Goal: Information Seeking & Learning: Find specific fact

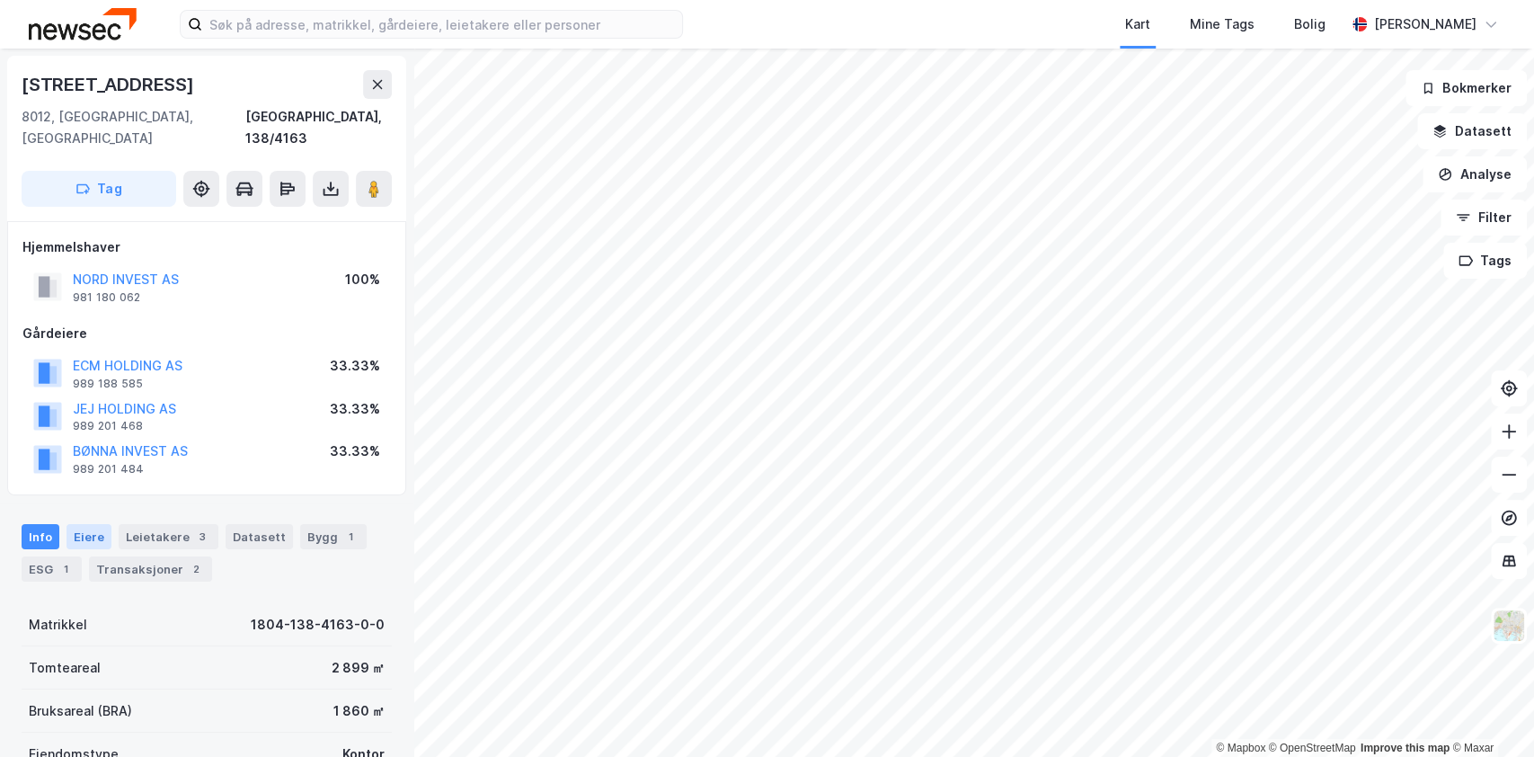
click at [99, 524] on div "Eiere" at bounding box center [89, 536] width 45 height 25
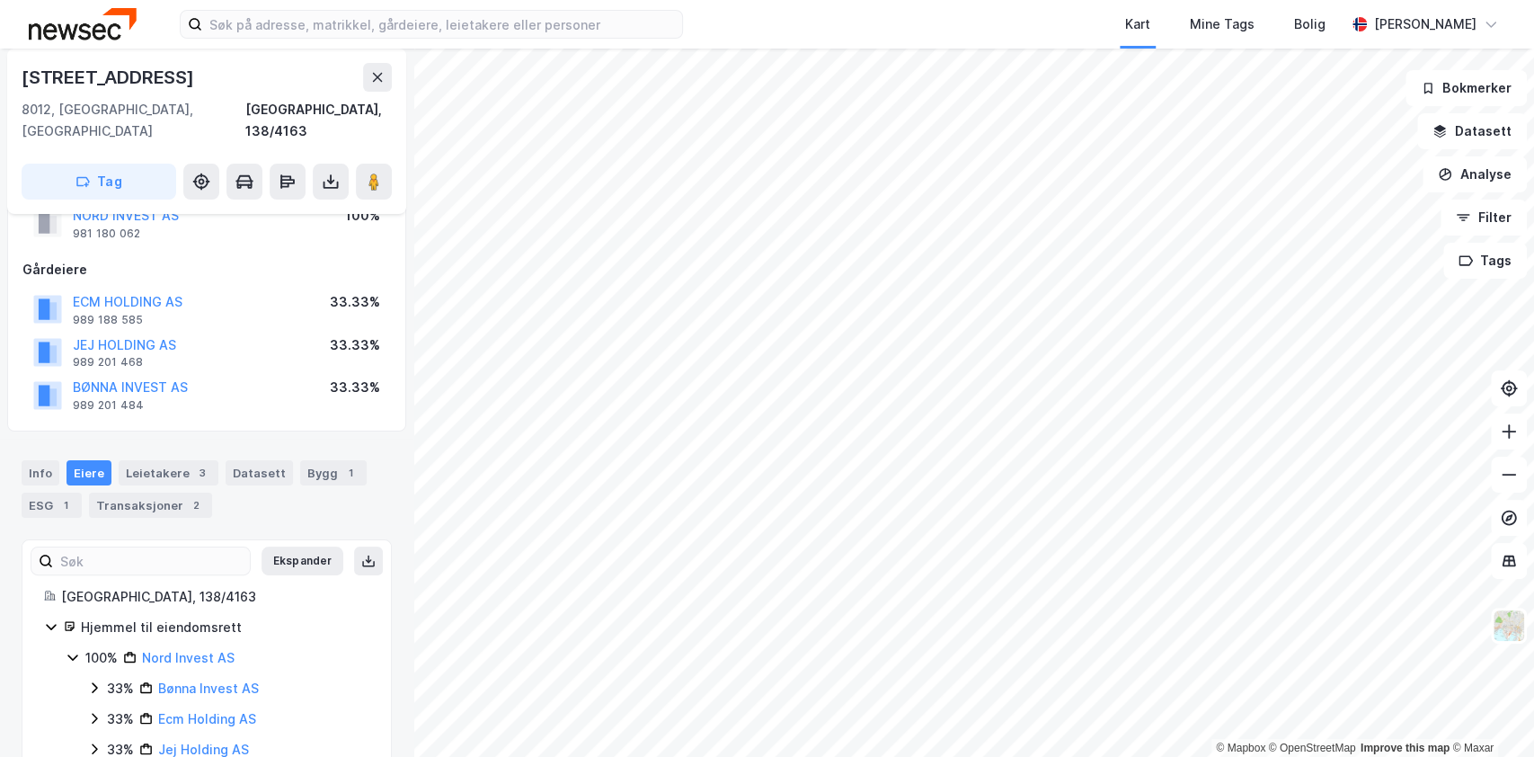
scroll to position [92, 0]
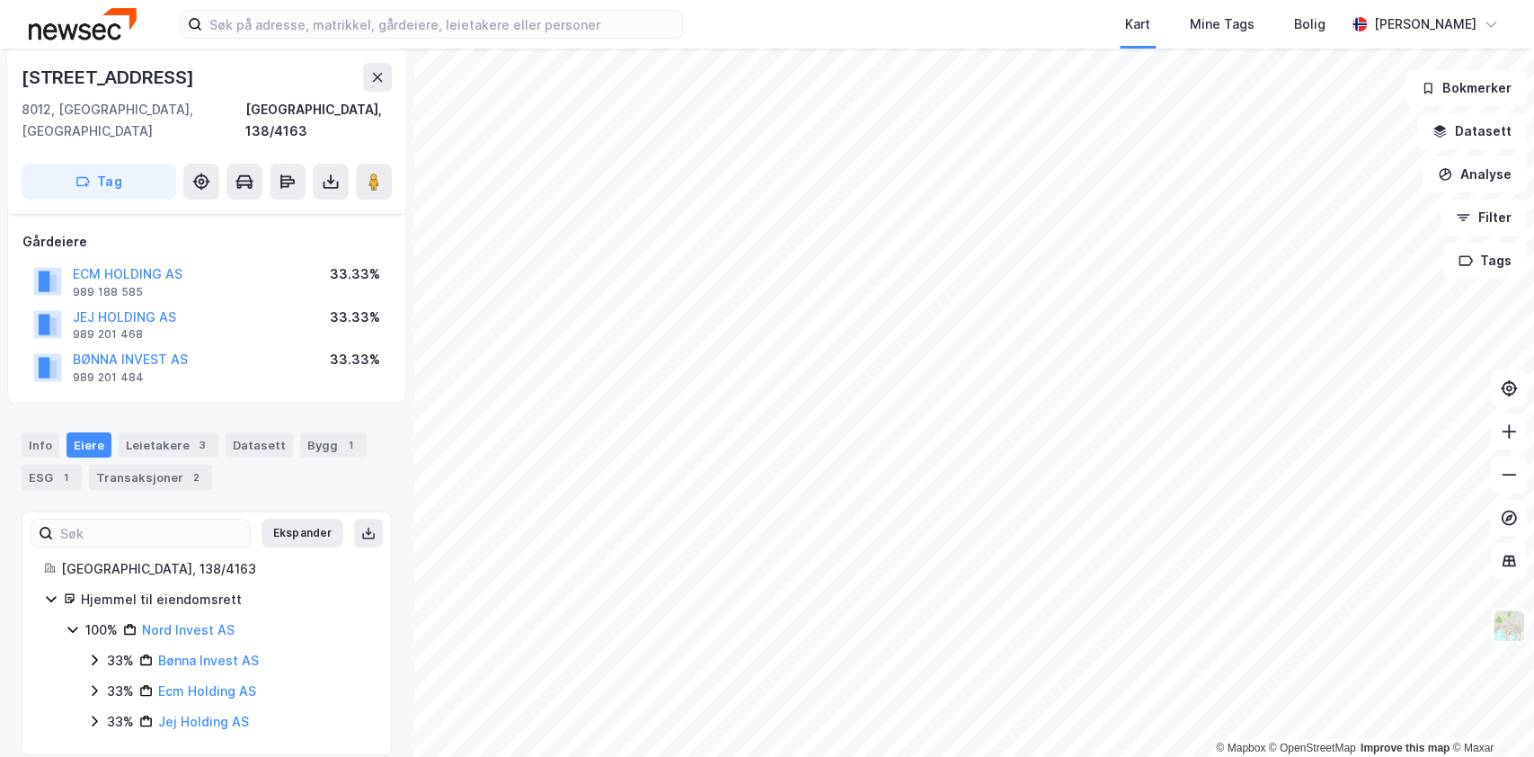
click at [94, 654] on icon at bounding box center [94, 659] width 5 height 11
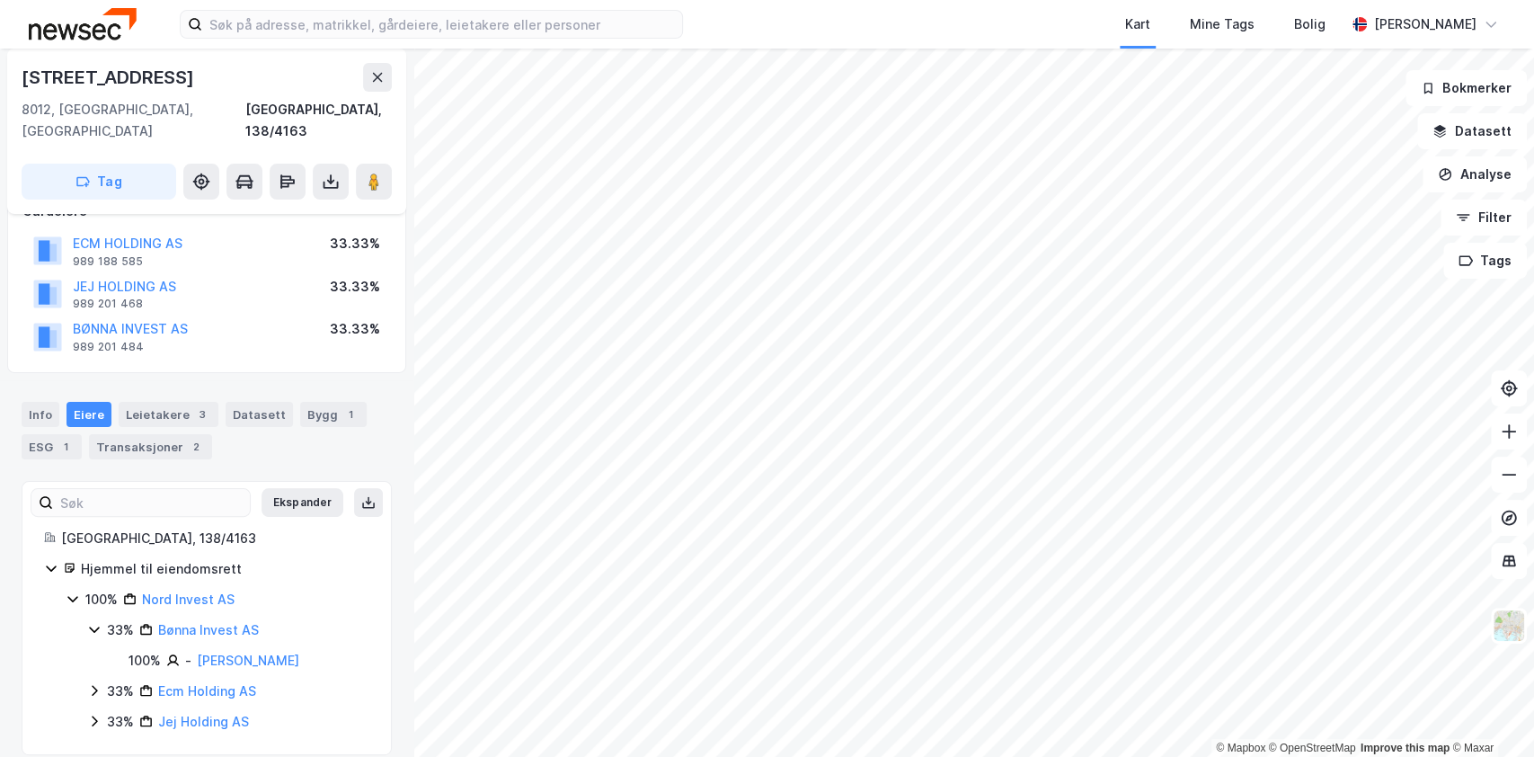
click at [94, 685] on icon at bounding box center [94, 690] width 5 height 11
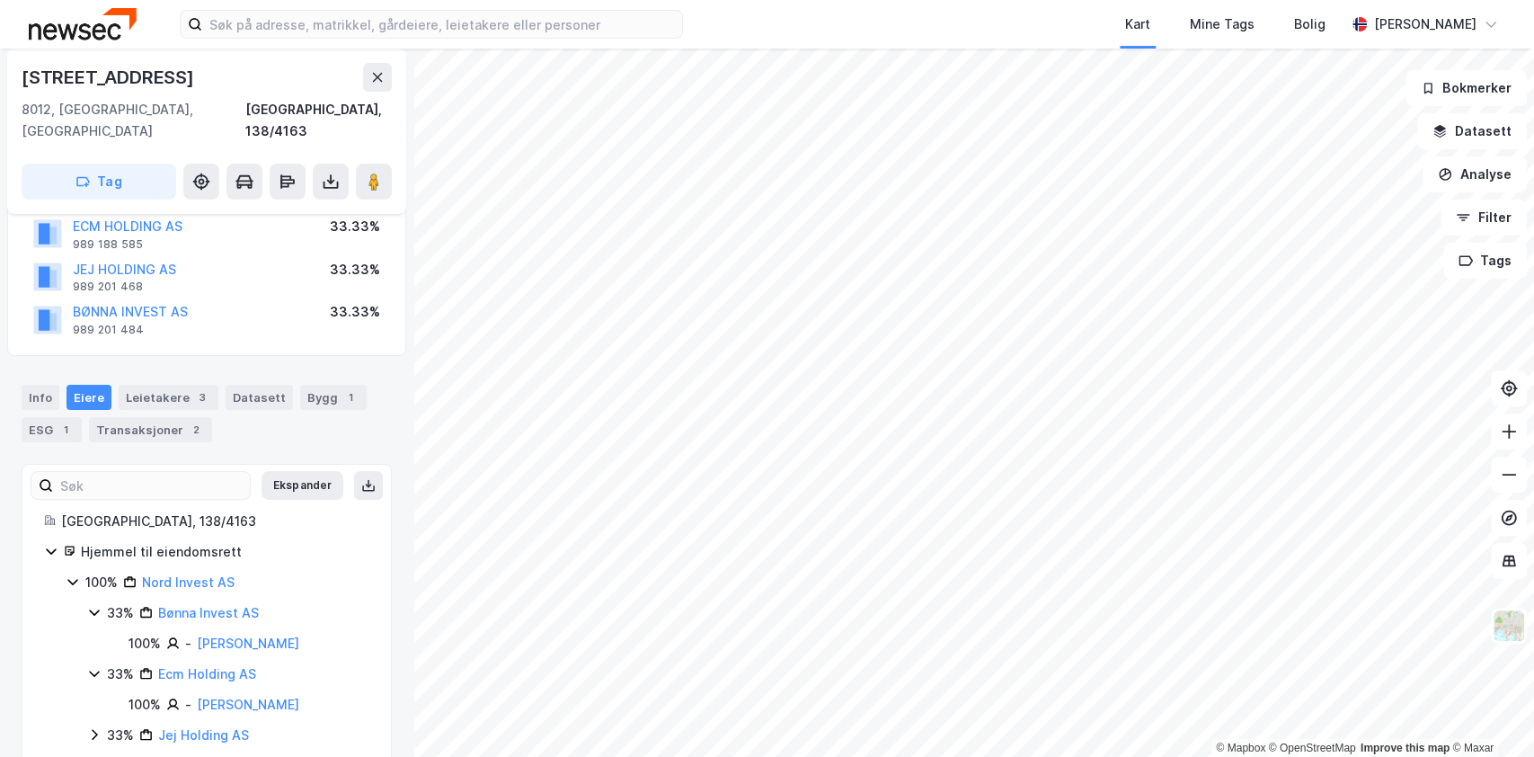
scroll to position [152, 0]
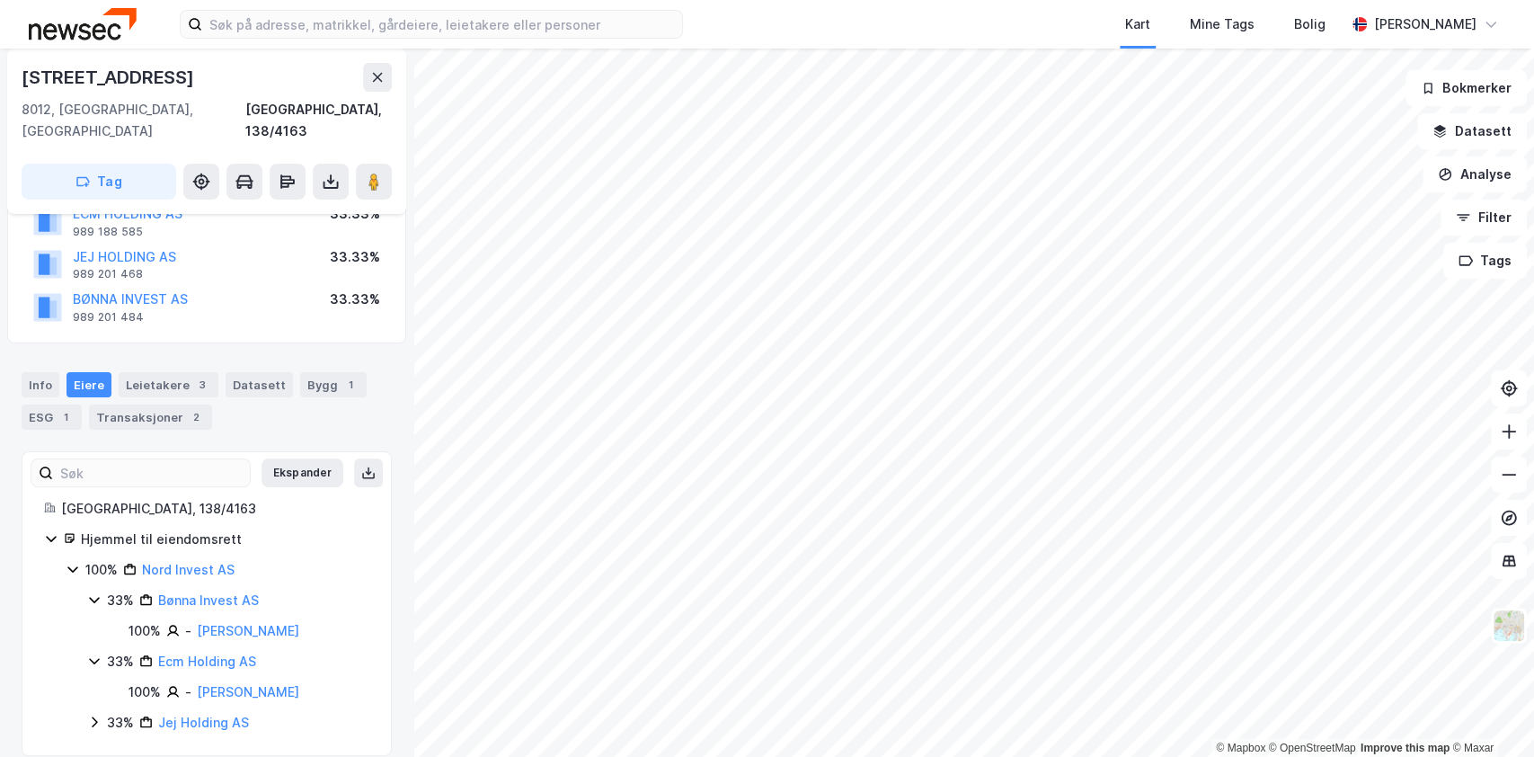
click at [87, 714] on icon at bounding box center [94, 721] width 14 height 14
